Goal: Transaction & Acquisition: Download file/media

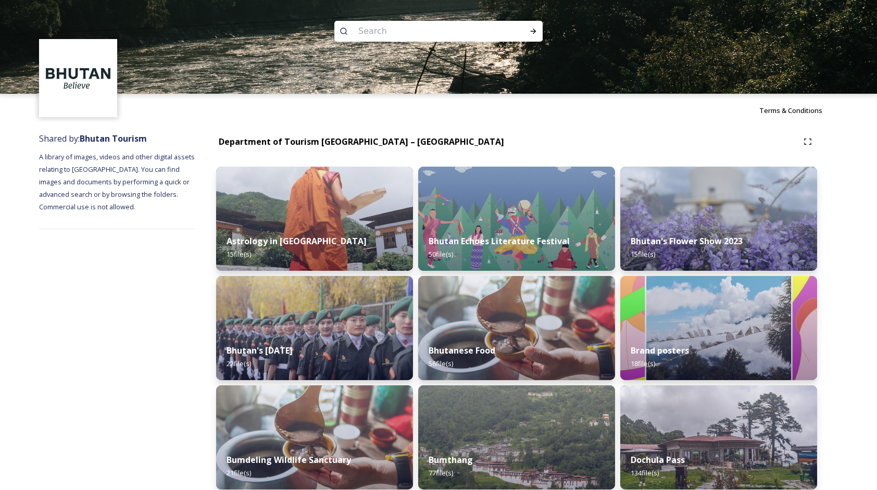
click at [366, 39] on input at bounding box center [424, 31] width 143 height 23
type input "Dochula"
click at [529, 36] on div "Run Search" at bounding box center [533, 31] width 19 height 19
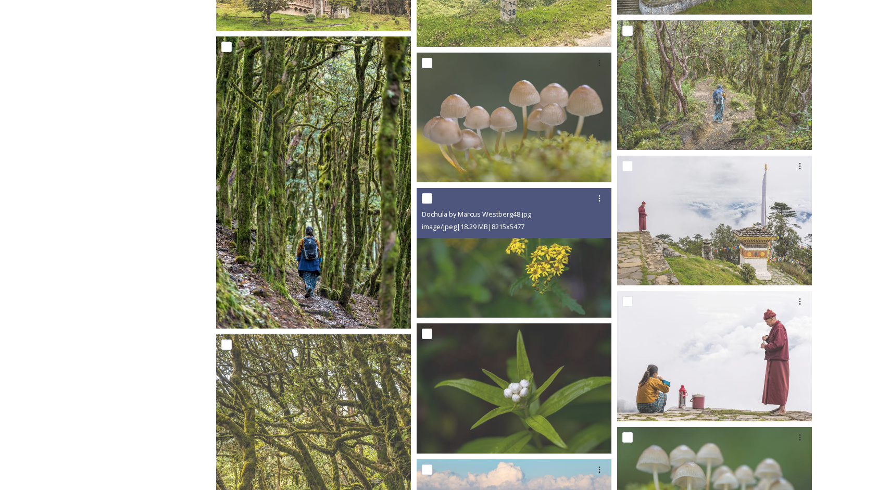
scroll to position [677, 0]
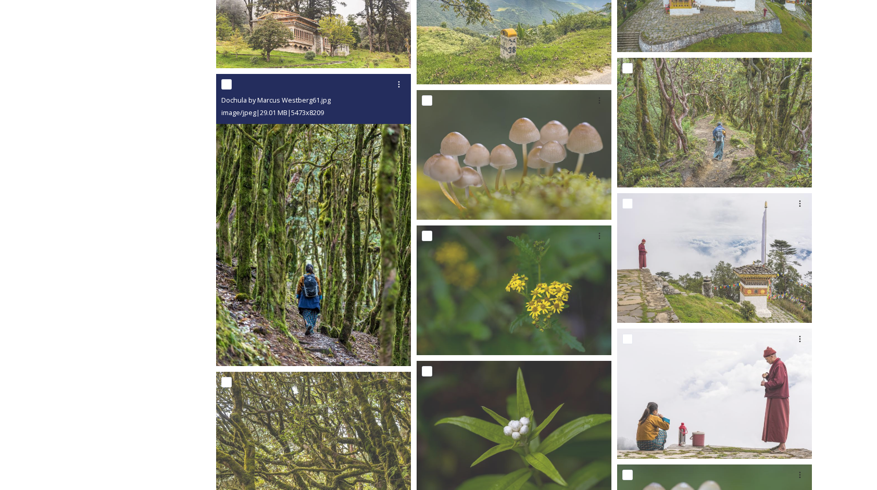
click at [230, 86] on input "checkbox" at bounding box center [226, 84] width 10 height 10
checkbox input "true"
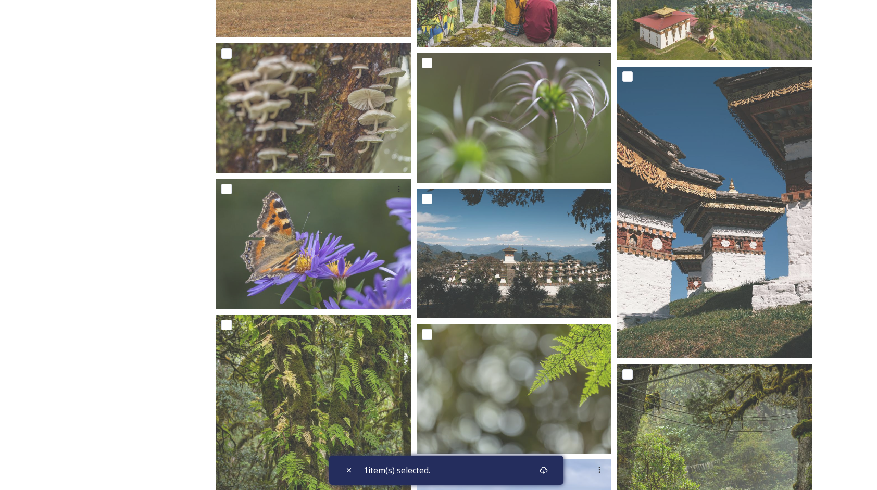
scroll to position [4828, 0]
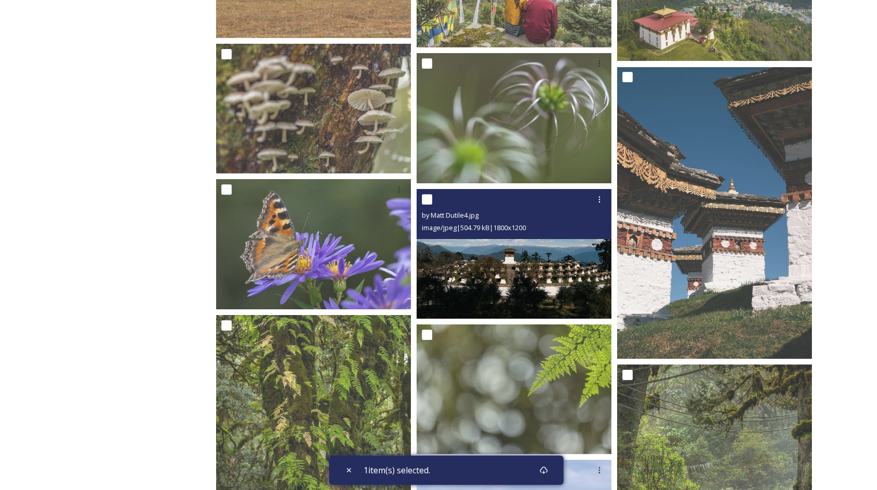
click at [428, 200] on input "checkbox" at bounding box center [427, 199] width 10 height 10
checkbox input "true"
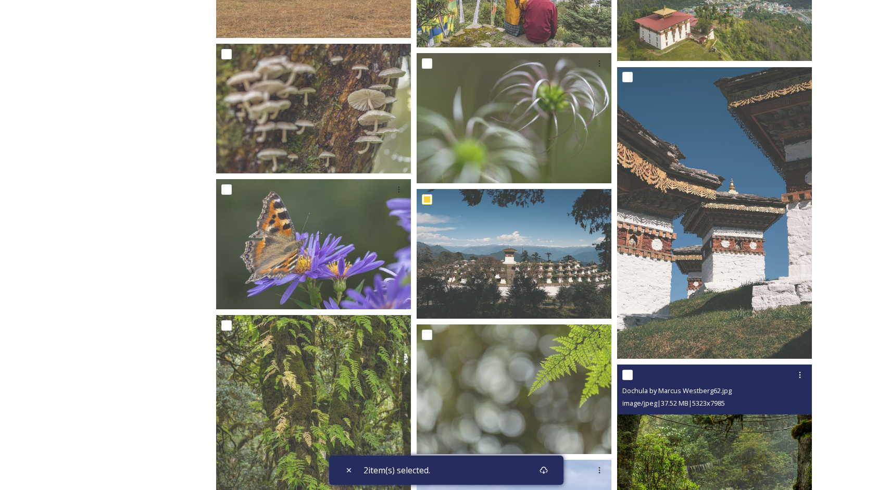
click at [625, 377] on input "checkbox" at bounding box center [627, 375] width 10 height 10
checkbox input "true"
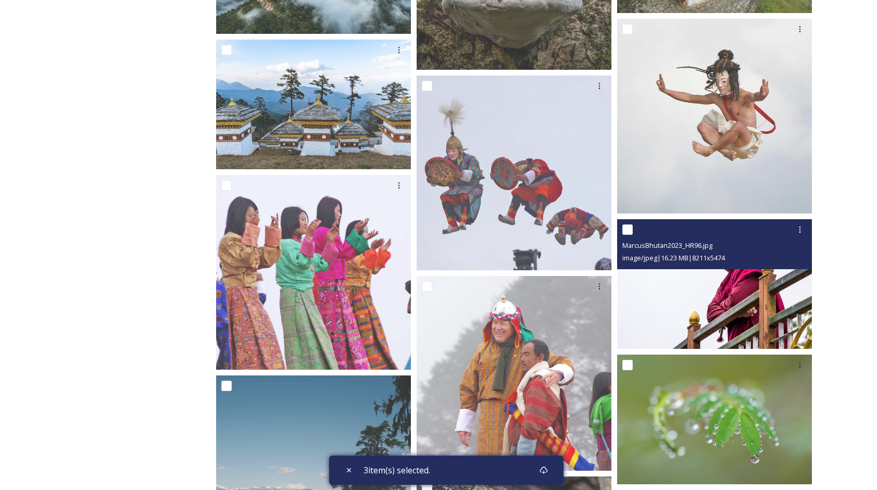
scroll to position [3994, 0]
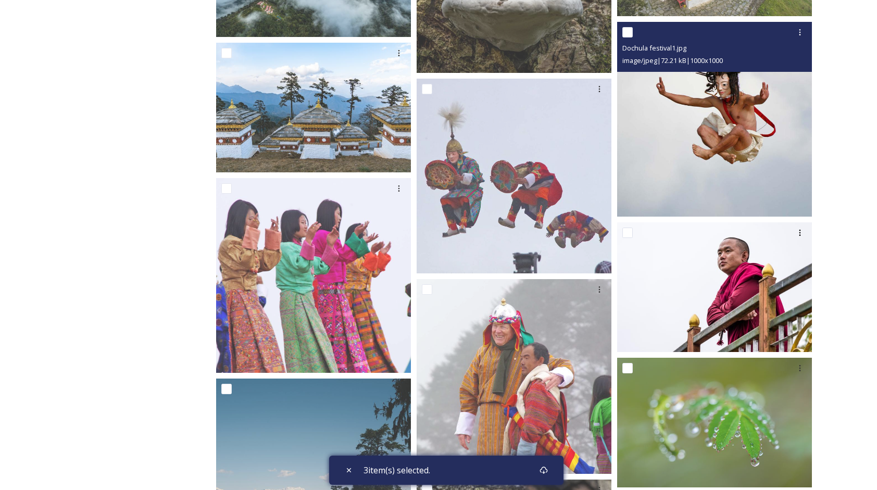
click at [633, 31] on div at bounding box center [715, 32] width 187 height 19
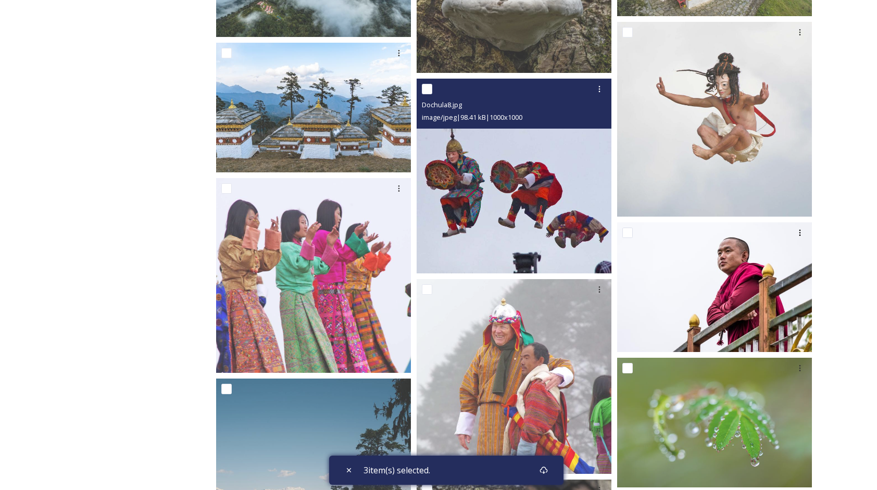
click at [425, 94] on input "checkbox" at bounding box center [427, 89] width 10 height 10
checkbox input "true"
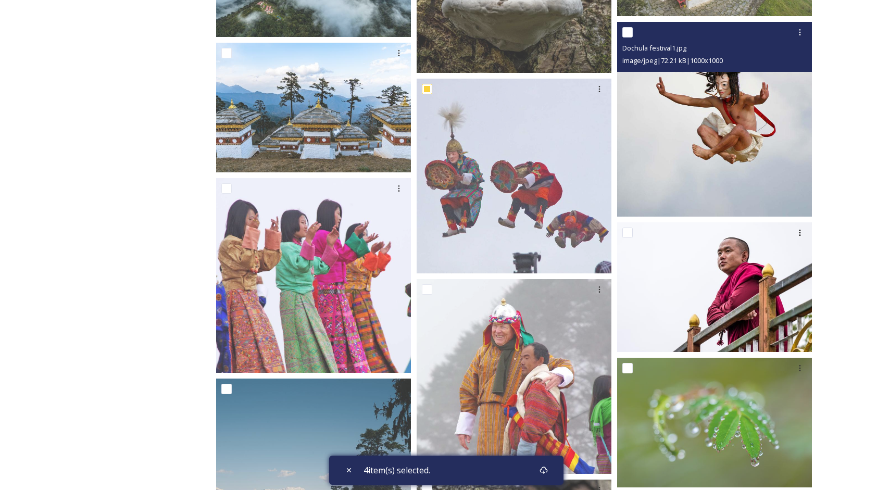
click at [628, 32] on input "checkbox" at bounding box center [627, 32] width 10 height 10
checkbox input "true"
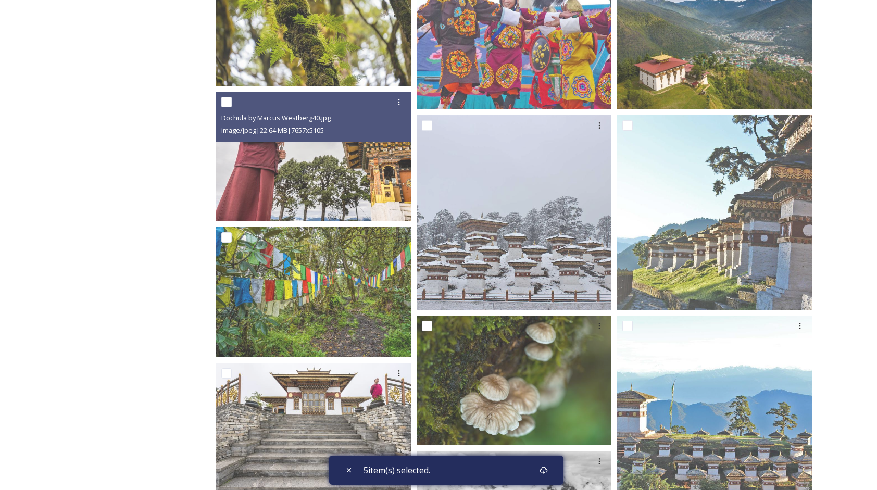
scroll to position [6651, 0]
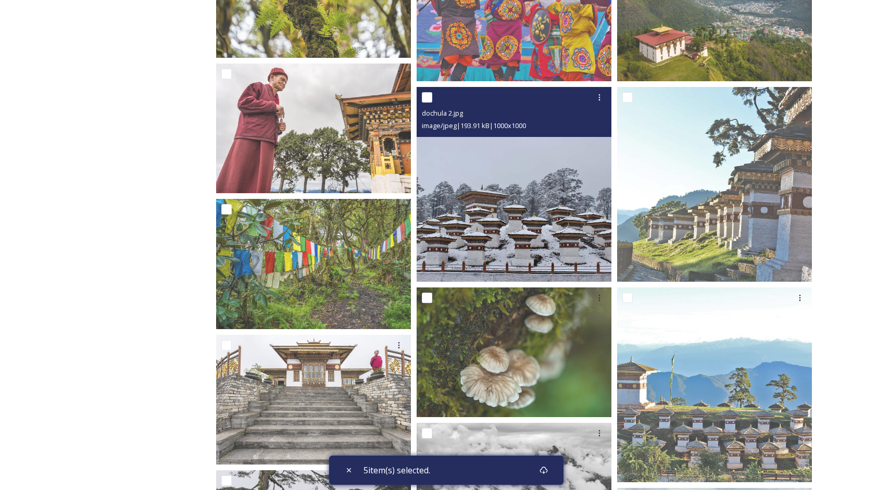
click at [431, 98] on input "checkbox" at bounding box center [427, 97] width 10 height 10
checkbox input "true"
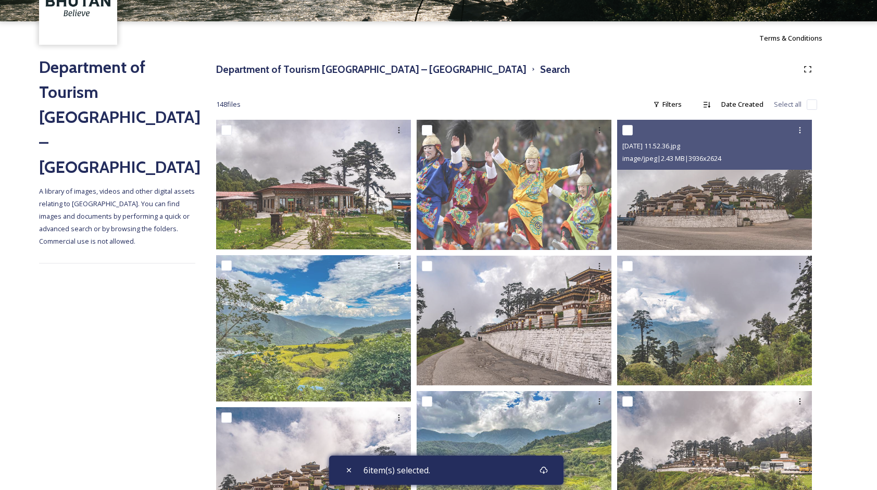
scroll to position [0, 0]
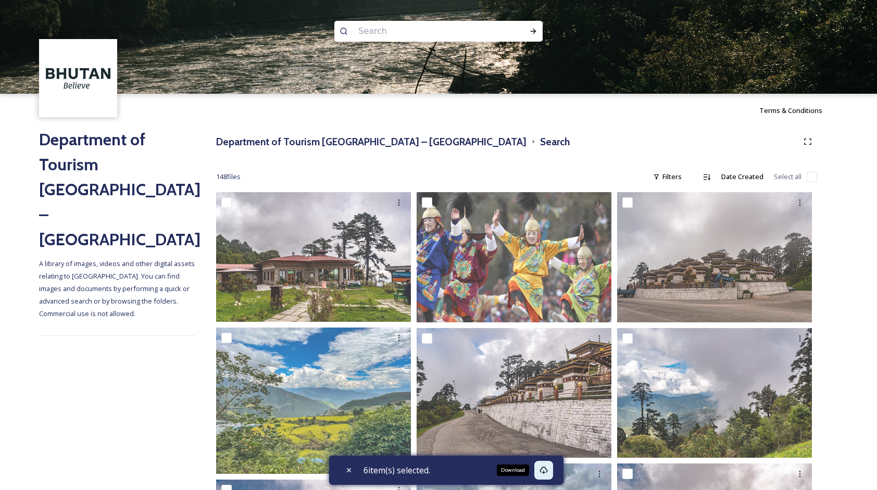
click at [547, 467] on icon at bounding box center [544, 470] width 8 height 8
click at [371, 29] on input at bounding box center [424, 31] width 143 height 23
type input "chorten kora"
click at [535, 29] on icon at bounding box center [533, 31] width 8 height 8
checkbox input "true"
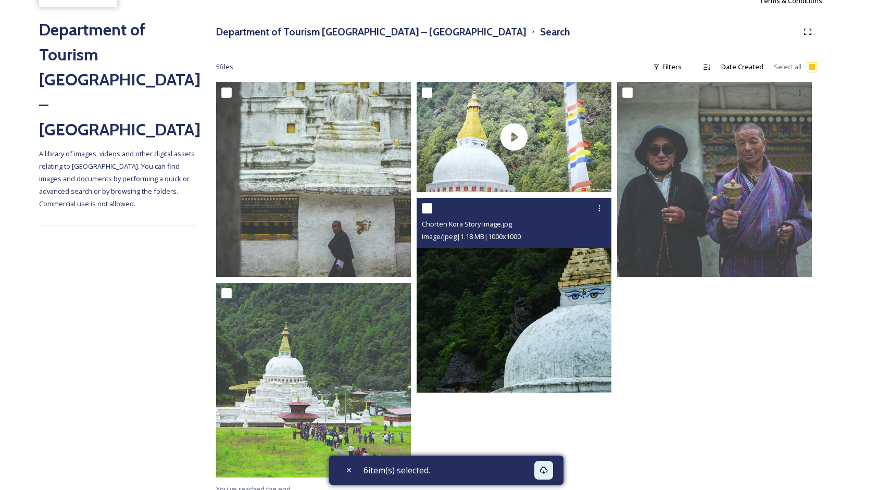
scroll to position [120, 0]
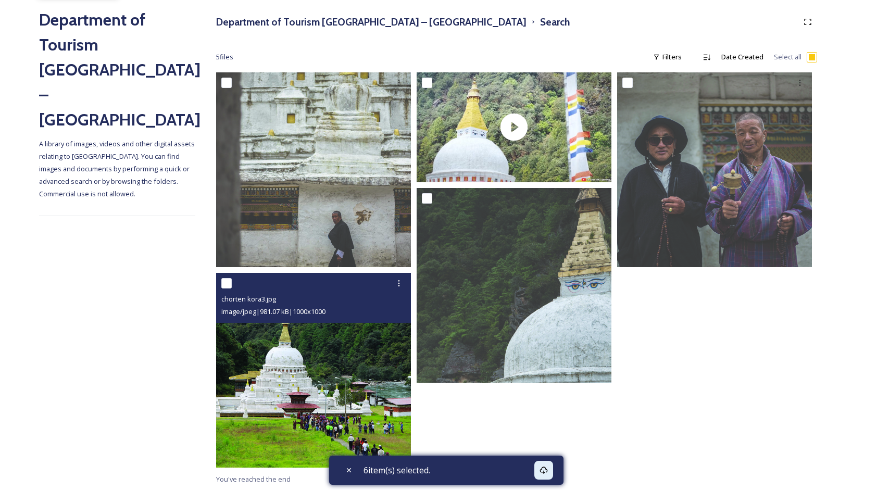
click at [327, 351] on img at bounding box center [313, 370] width 195 height 195
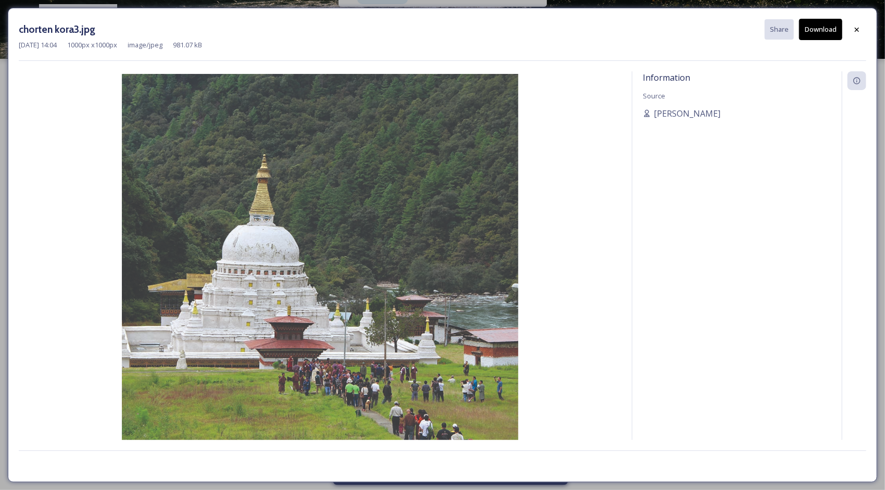
click at [815, 20] on button "Download" at bounding box center [820, 29] width 43 height 21
click at [853, 26] on icon at bounding box center [857, 30] width 8 height 8
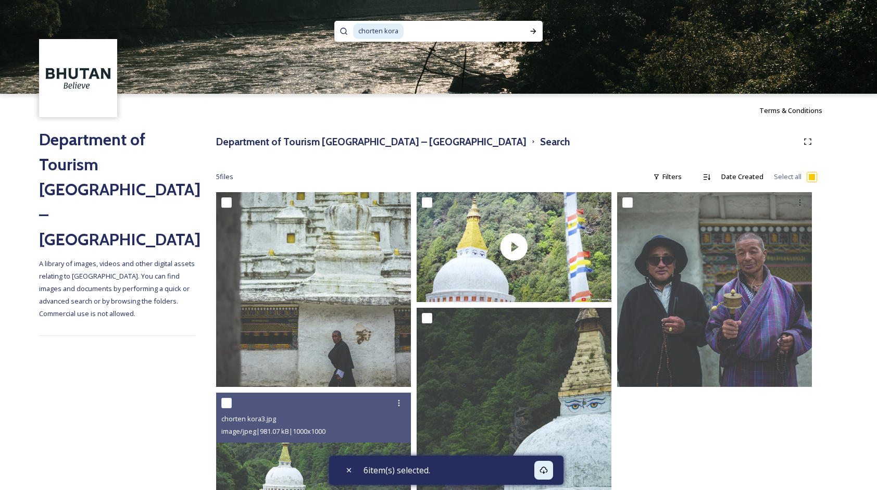
click at [467, 31] on input at bounding box center [463, 31] width 117 height 23
type input "c"
